Goal: Use online tool/utility: Utilize a website feature to perform a specific function

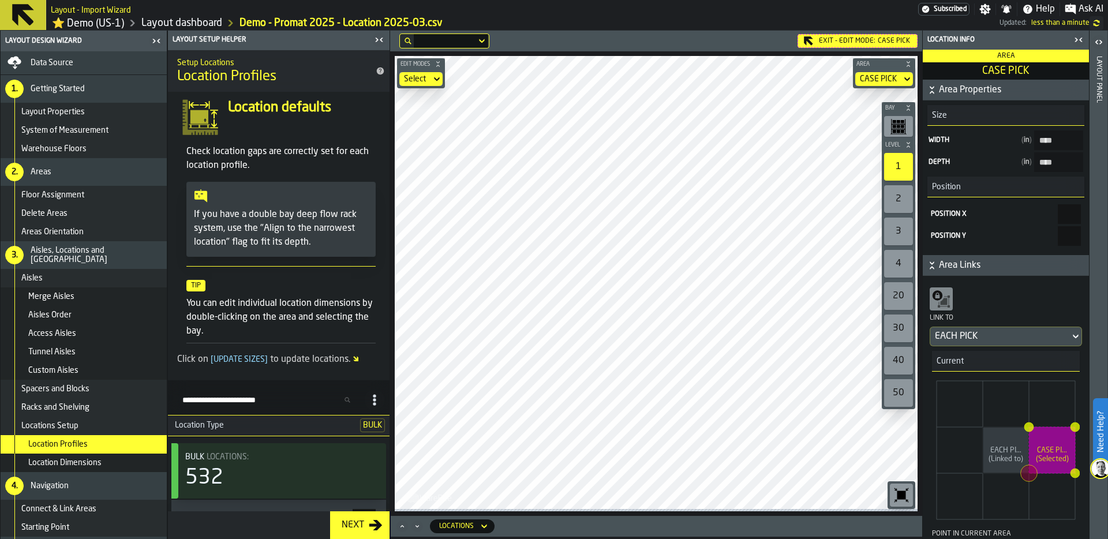
type PICK-size-w "***"
type PICK-size-d "*******"
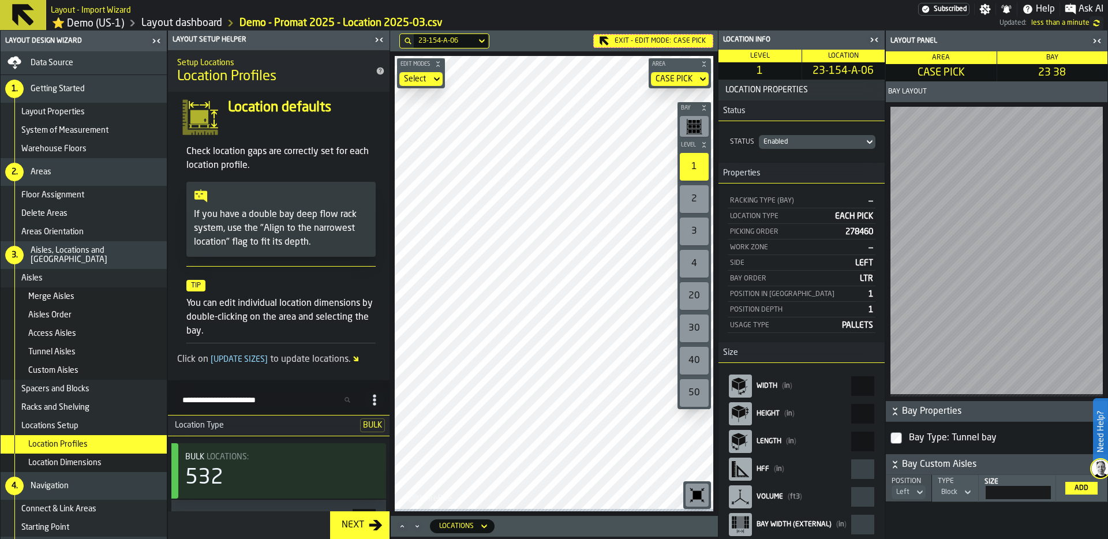
click at [996, 414] on div "Bay Layout Bay Properties Bay Type: Tunnel bay Bay Custom Aisles Position Left …" at bounding box center [997, 310] width 222 height 458
